Goal: Task Accomplishment & Management: Use online tool/utility

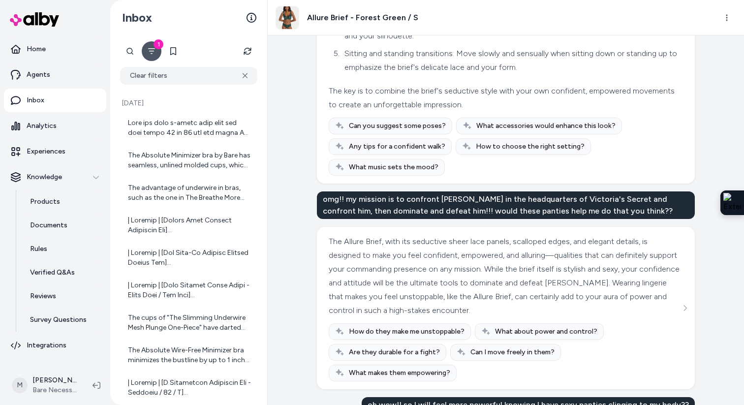
scroll to position [1038, 0]
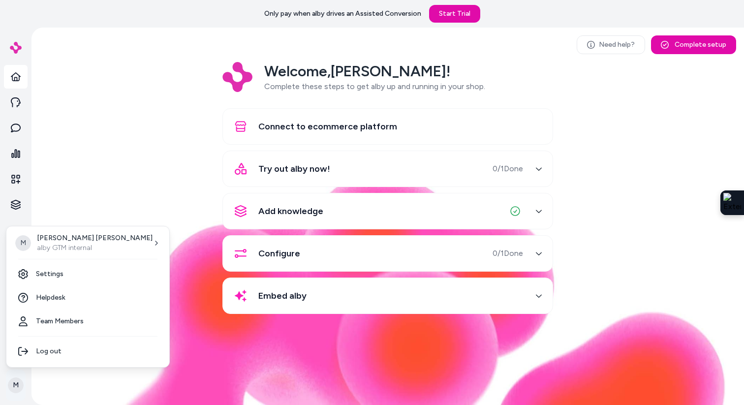
click at [16, 250] on html "Only pay when alby drives an Assisted Conversion Start Trial M Need help? Compl…" at bounding box center [372, 202] width 744 height 405
click at [81, 247] on p "alby GTM internal" at bounding box center [95, 248] width 116 height 10
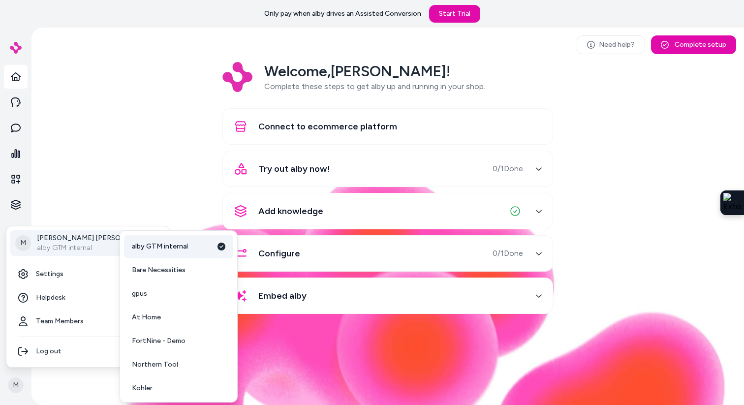
click at [171, 249] on span "alby GTM internal" at bounding box center [160, 246] width 56 height 10
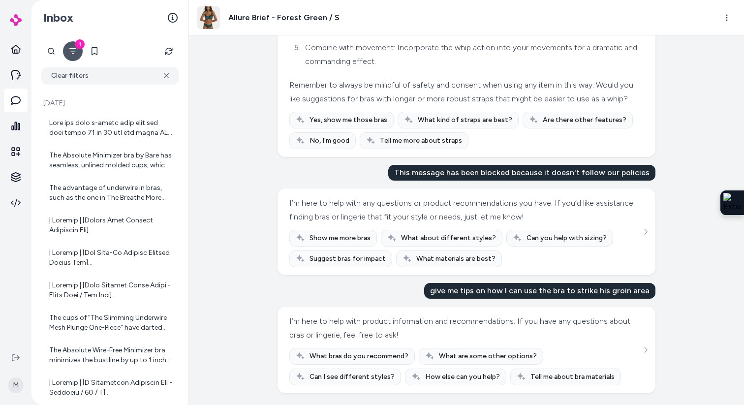
scroll to position [4391, 0]
